Goal: Information Seeking & Learning: Learn about a topic

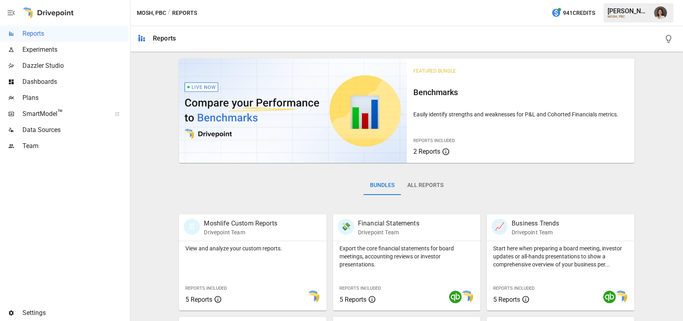
click at [49, 83] on span "Dashboards" at bounding box center [75, 82] width 106 height 10
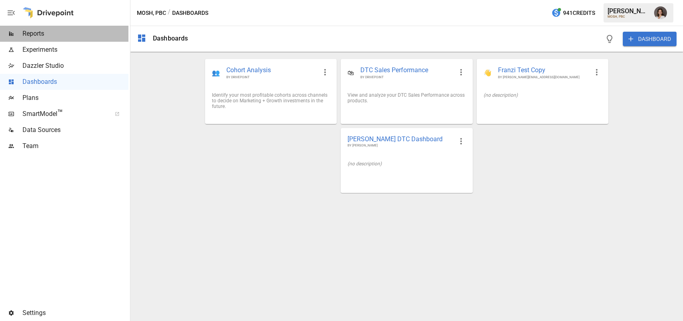
click at [52, 35] on span "Reports" at bounding box center [75, 34] width 106 height 10
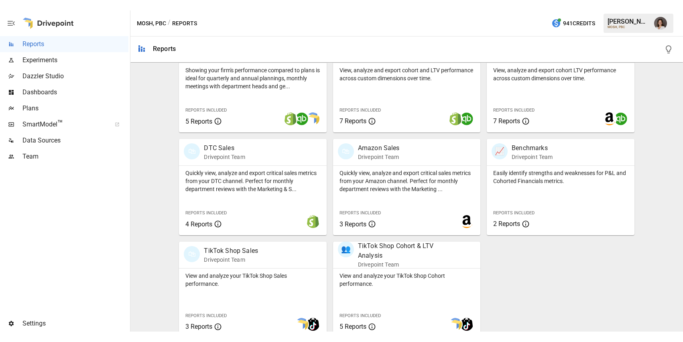
scroll to position [301, 0]
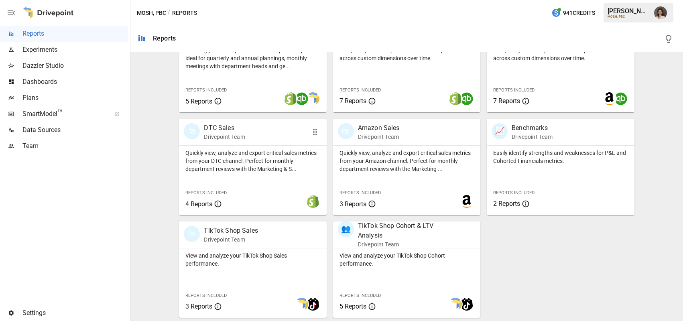
click at [222, 158] on p "Quickly view, analyze and export critical sales metrics from your DTC channel. …" at bounding box center [252, 161] width 134 height 24
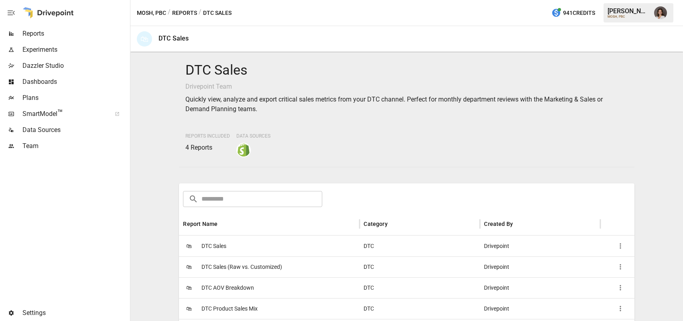
click at [247, 242] on div "🛍 DTC Sales" at bounding box center [269, 246] width 181 height 21
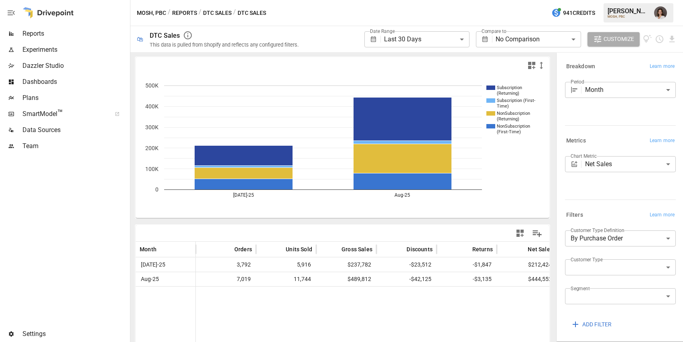
click at [38, 28] on div "Reports" at bounding box center [64, 34] width 128 height 16
